Goal: Communication & Community: Answer question/provide support

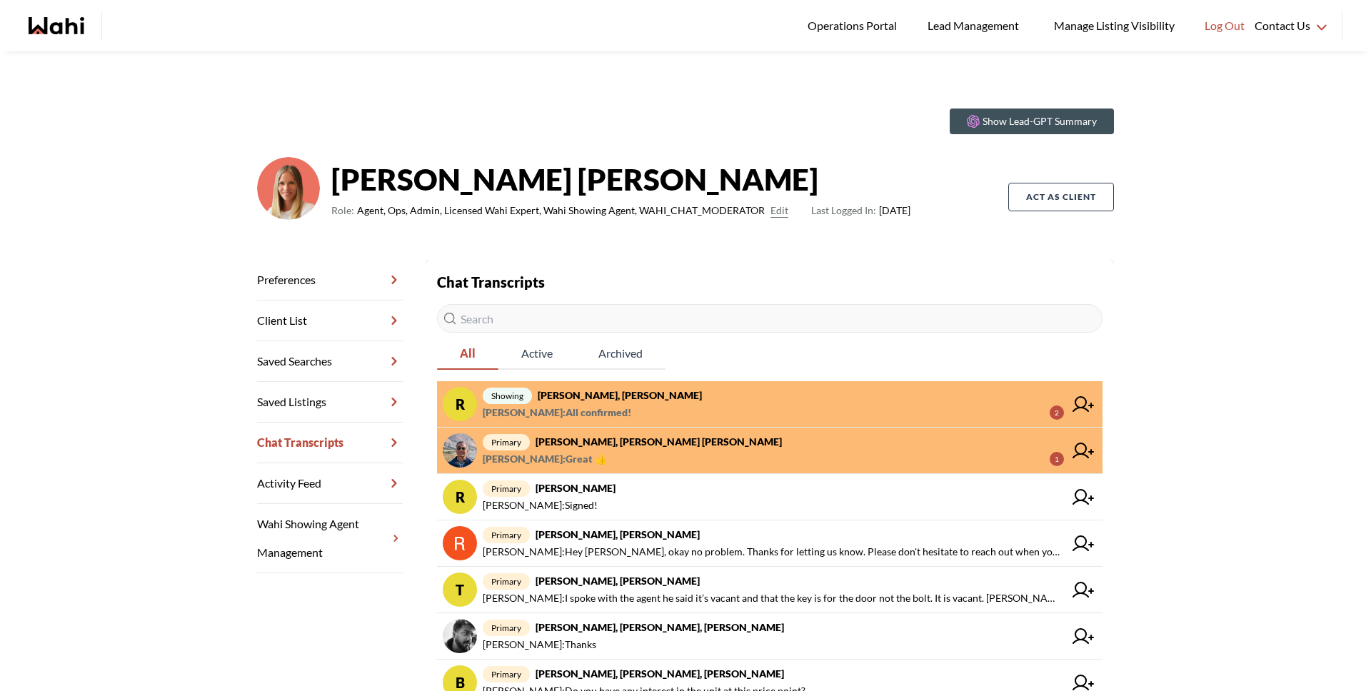
click at [580, 451] on span "[PERSON_NAME] : Great 👍" at bounding box center [545, 459] width 124 height 17
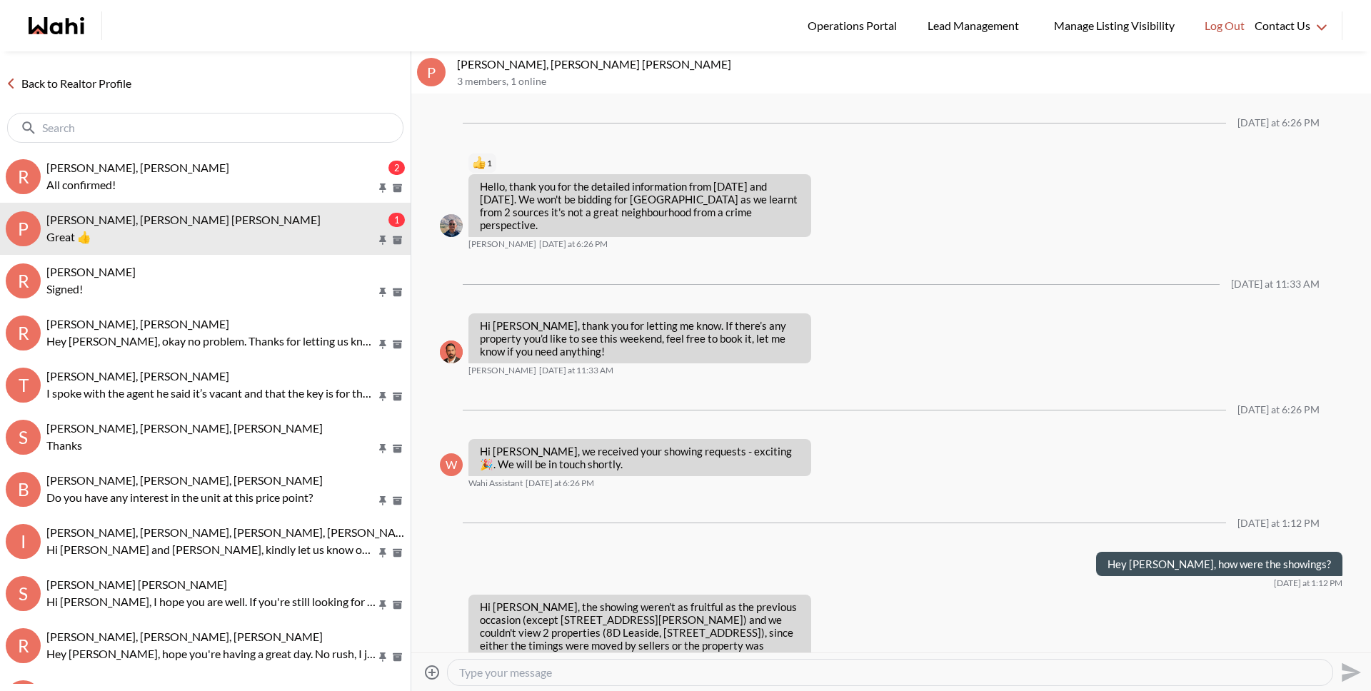
scroll to position [1344, 0]
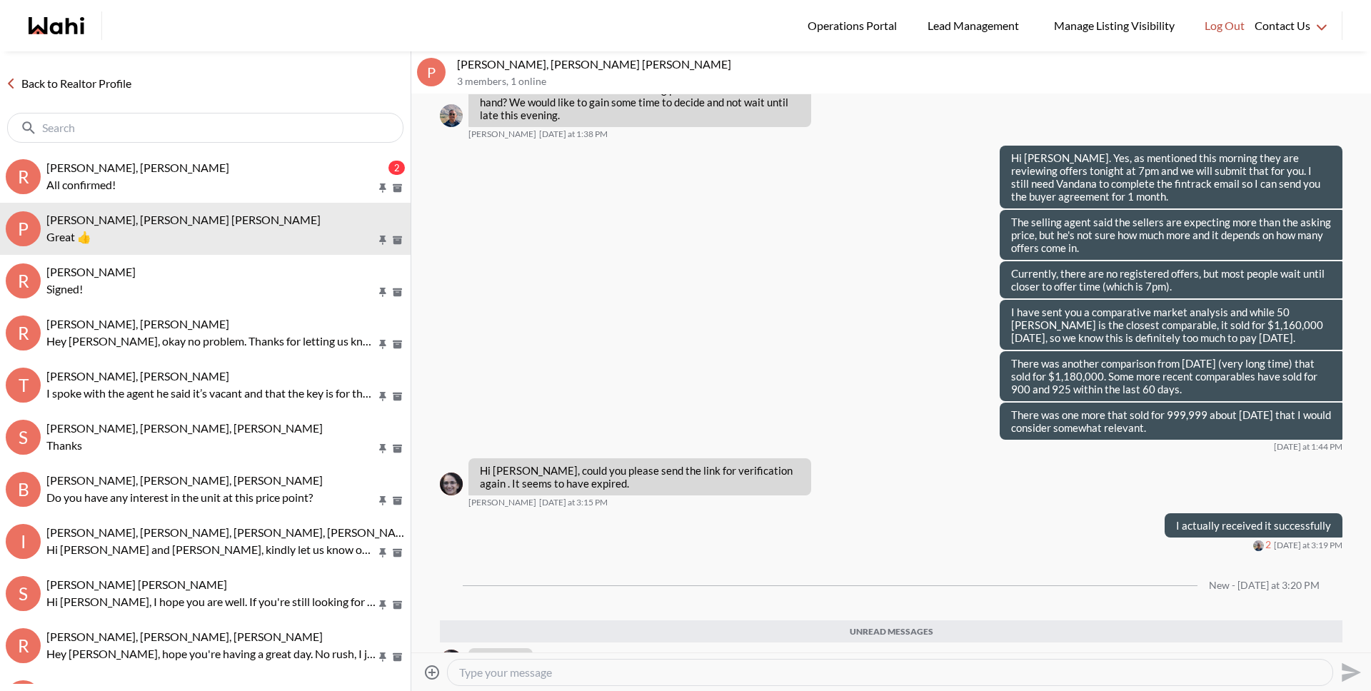
click at [579, 677] on textarea "Type your message" at bounding box center [890, 672] width 862 height 14
type textarea "Calling in just a few minutes"
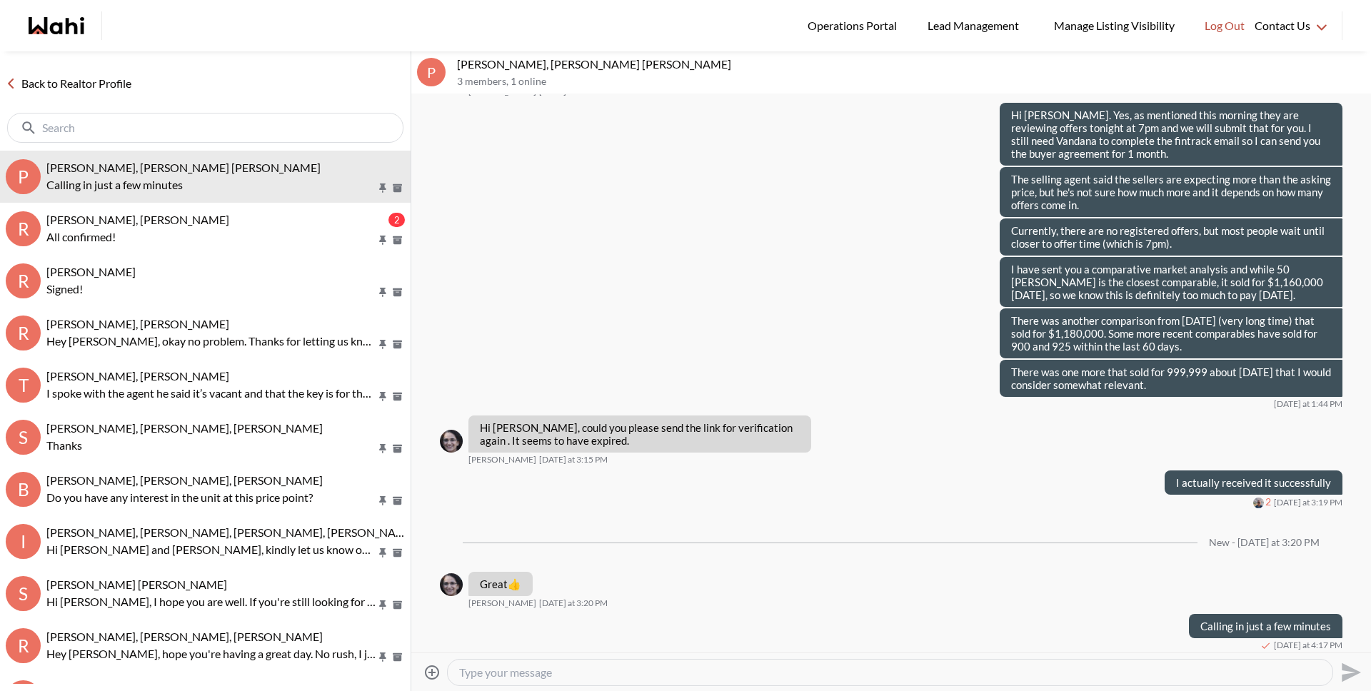
scroll to position [1353, 0]
